Goal: Task Accomplishment & Management: Manage account settings

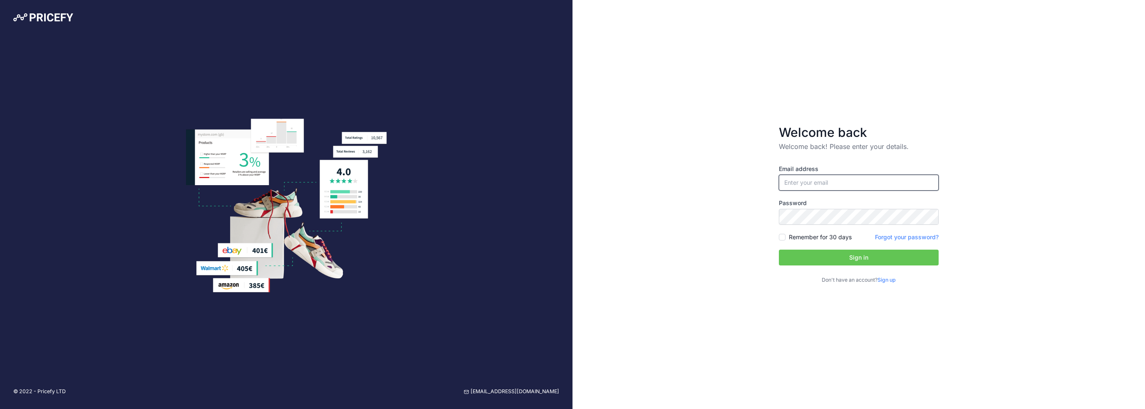
type input "[PERSON_NAME][EMAIL_ADDRESS][DOMAIN_NAME]"
click at [827, 178] on input "[PERSON_NAME][EMAIL_ADDRESS][DOMAIN_NAME]" at bounding box center [859, 183] width 160 height 16
click at [824, 263] on button "Sign in" at bounding box center [859, 258] width 160 height 16
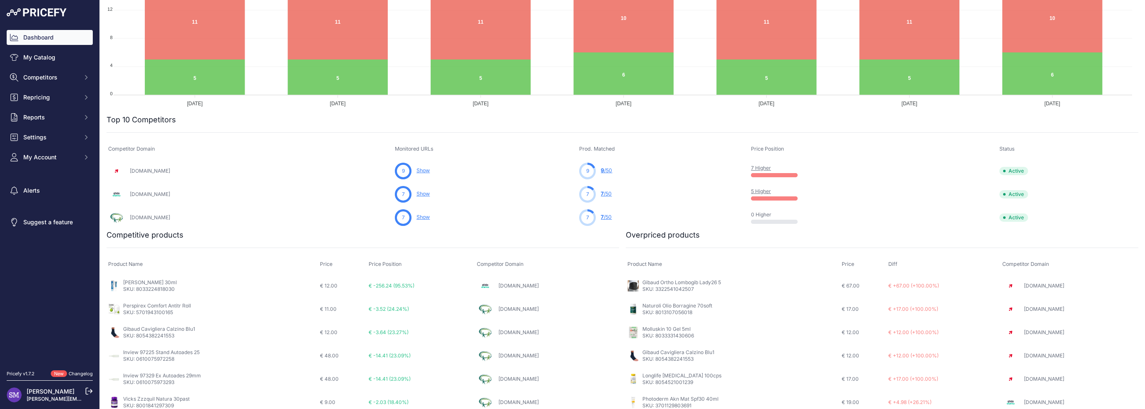
scroll to position [166, 0]
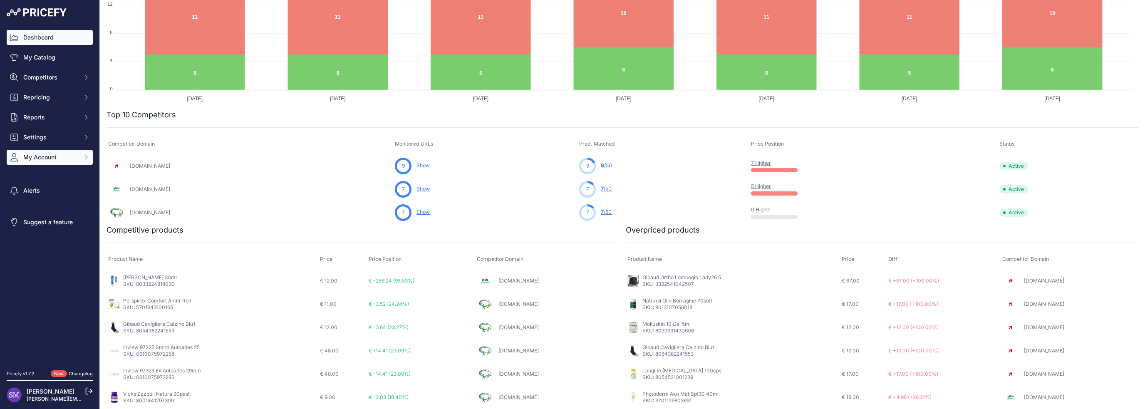
click at [68, 159] on span "My Account" at bounding box center [50, 157] width 55 height 8
click at [51, 171] on link "Profile" at bounding box center [50, 172] width 86 height 15
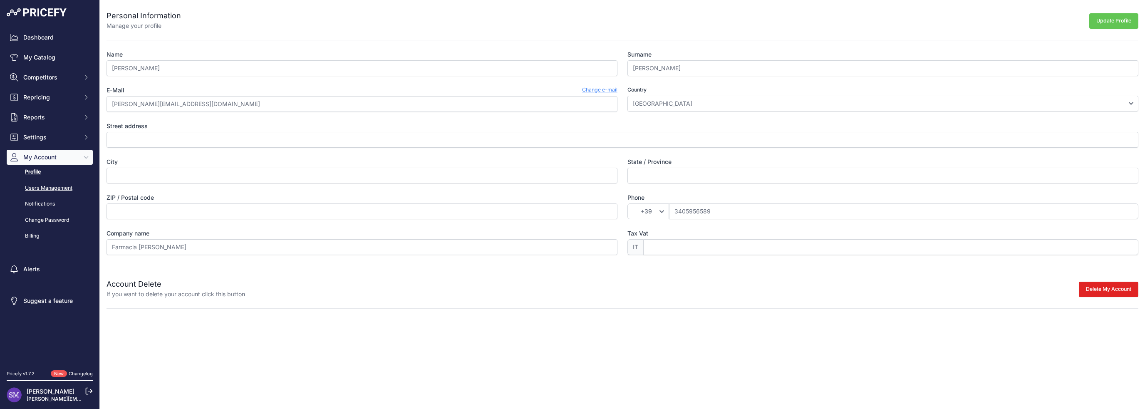
click at [63, 186] on link "Users Management" at bounding box center [50, 188] width 86 height 15
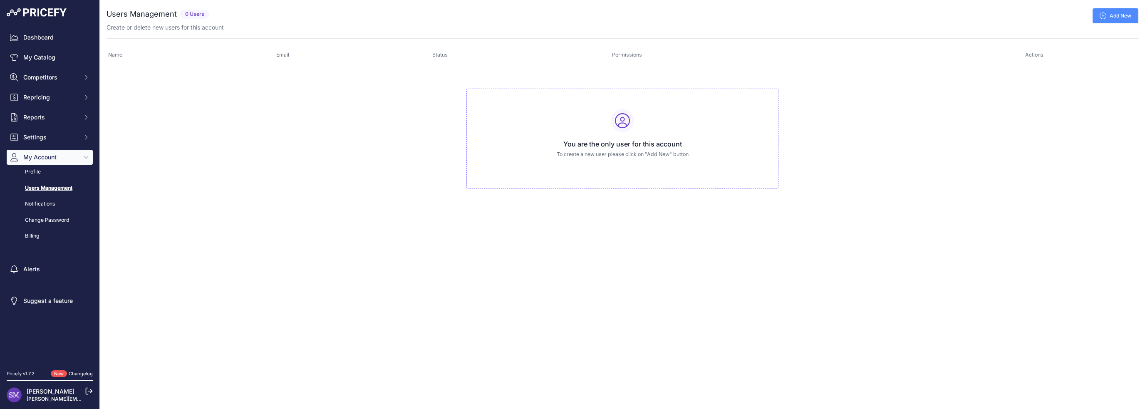
click at [1105, 18] on icon at bounding box center [1103, 15] width 7 height 7
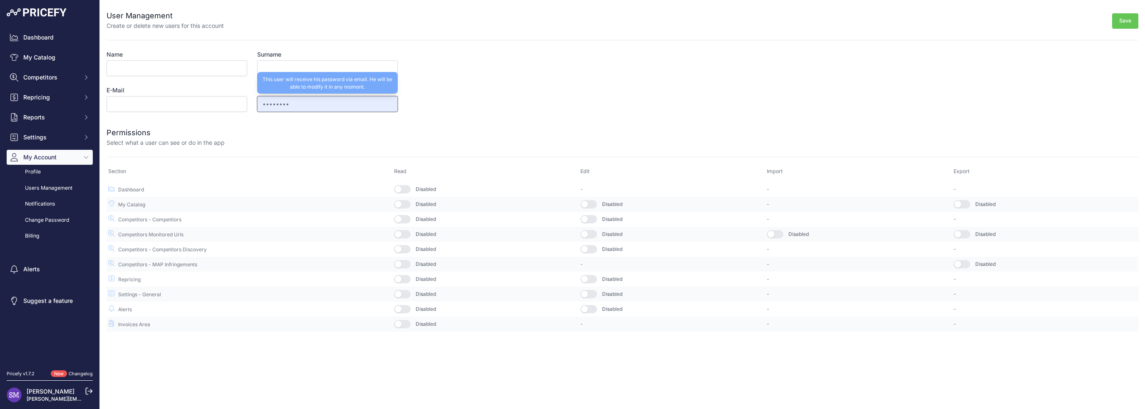
click at [290, 103] on input "••••••••" at bounding box center [327, 104] width 141 height 16
click at [489, 107] on form "User Management Create or delete new users for this account Save Name Surname E…" at bounding box center [623, 166] width 1032 height 332
click at [32, 174] on link "Profile" at bounding box center [50, 172] width 86 height 15
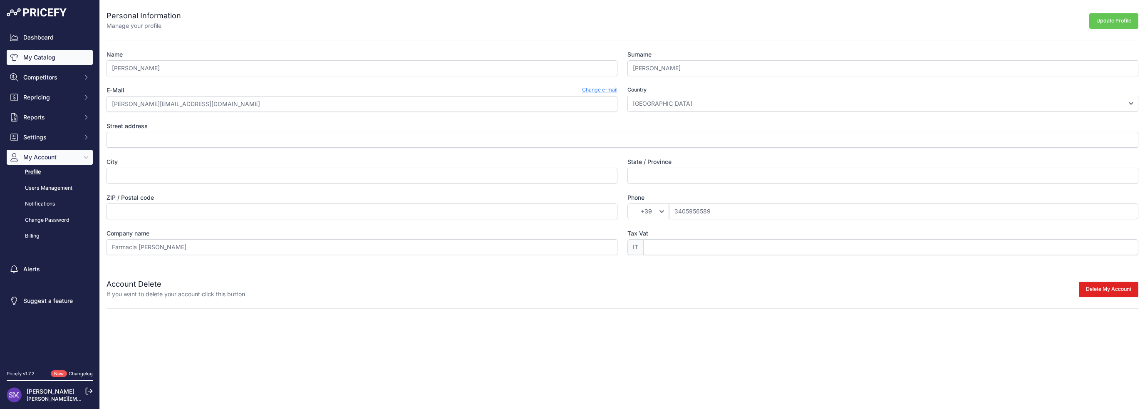
click at [44, 60] on link "My Catalog" at bounding box center [50, 57] width 86 height 15
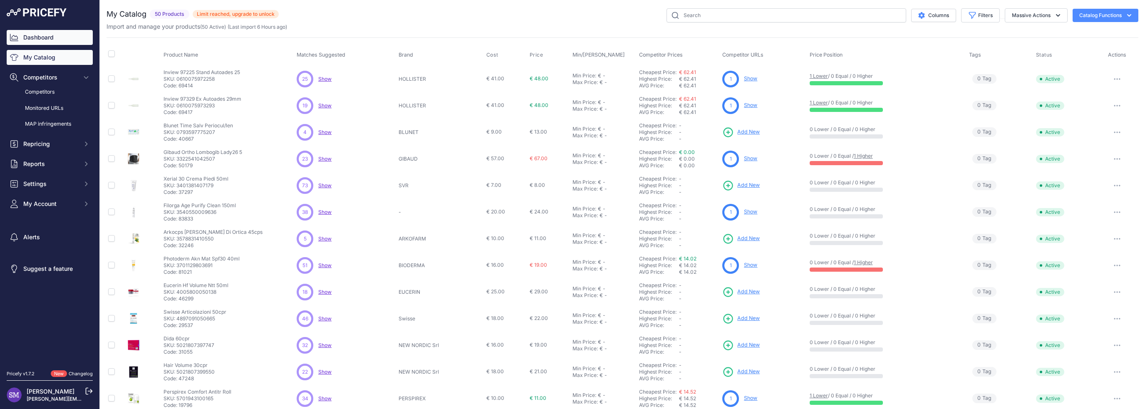
click at [51, 40] on link "Dashboard" at bounding box center [50, 37] width 86 height 15
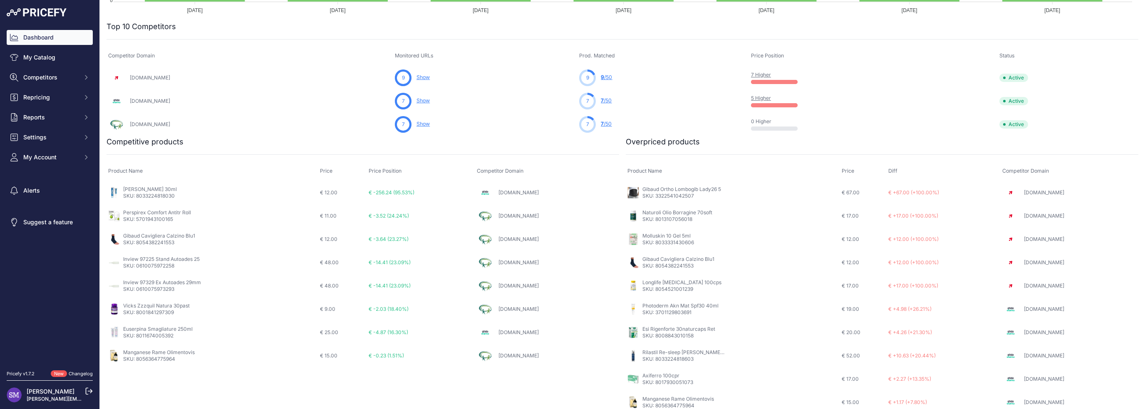
scroll to position [259, 0]
